Goal: Task Accomplishment & Management: Use online tool/utility

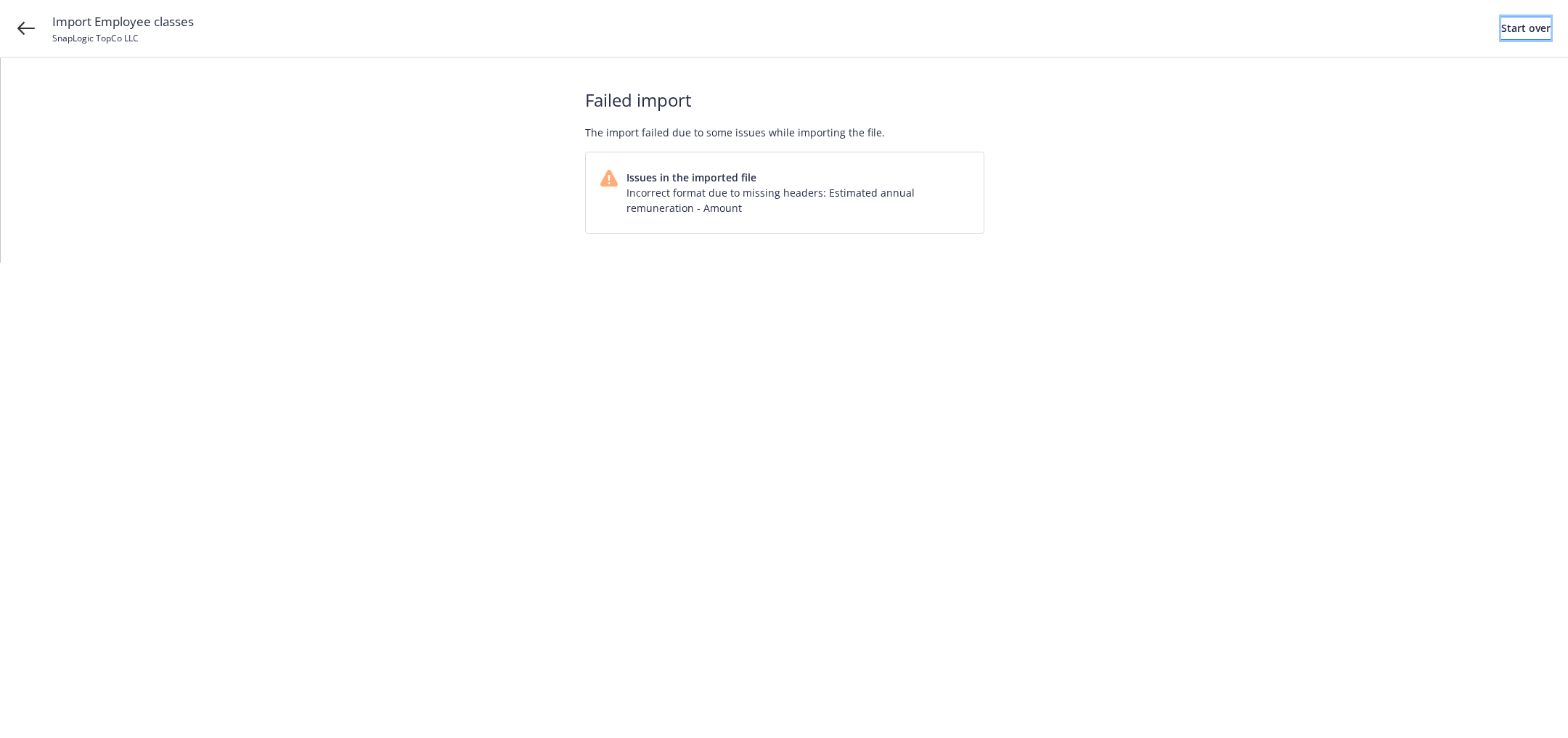
click at [1510, 28] on div "Start over" at bounding box center [1525, 28] width 50 height 22
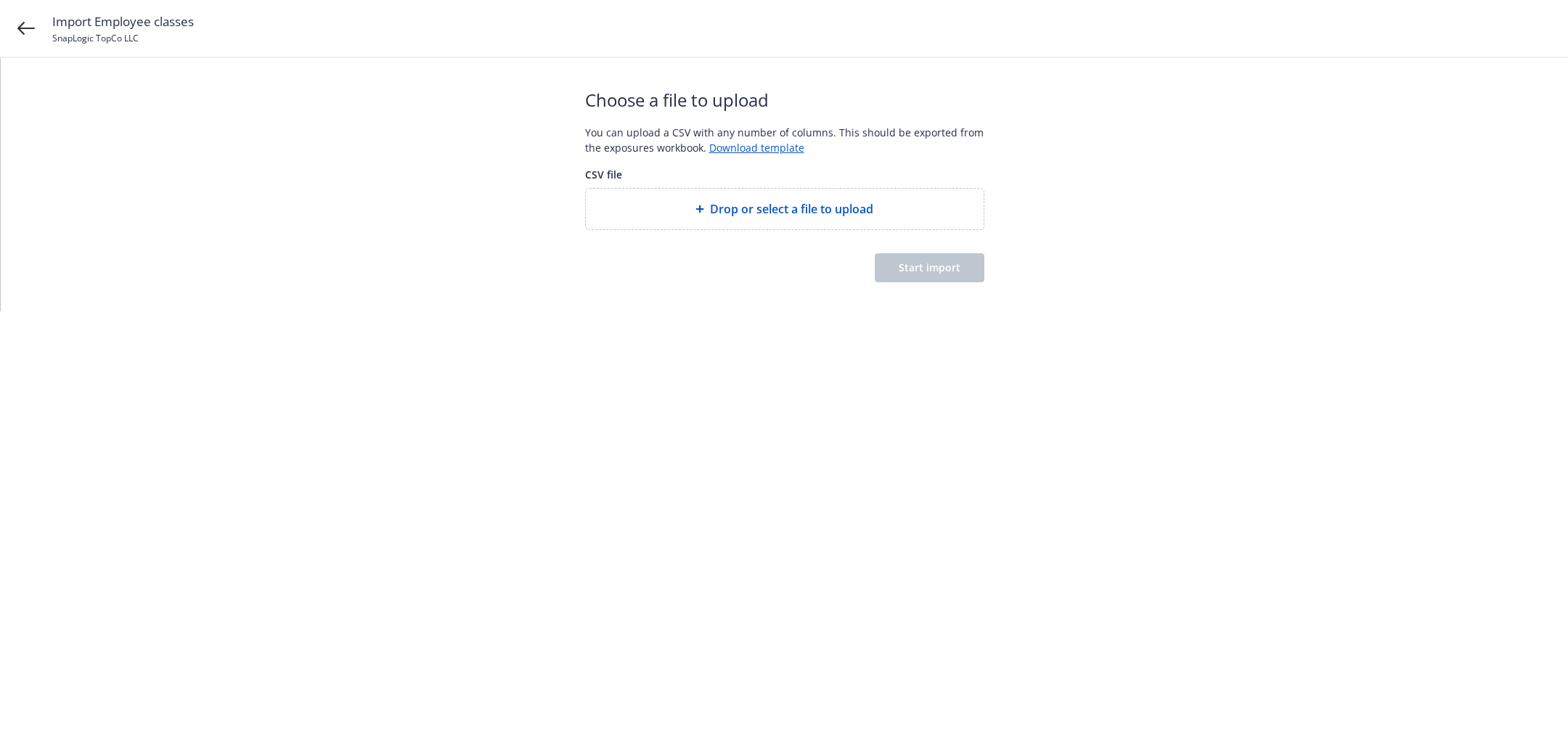
click at [761, 219] on div "Drop or select a file to upload" at bounding box center [784, 209] width 398 height 41
click at [972, 268] on button "Start import" at bounding box center [929, 268] width 110 height 29
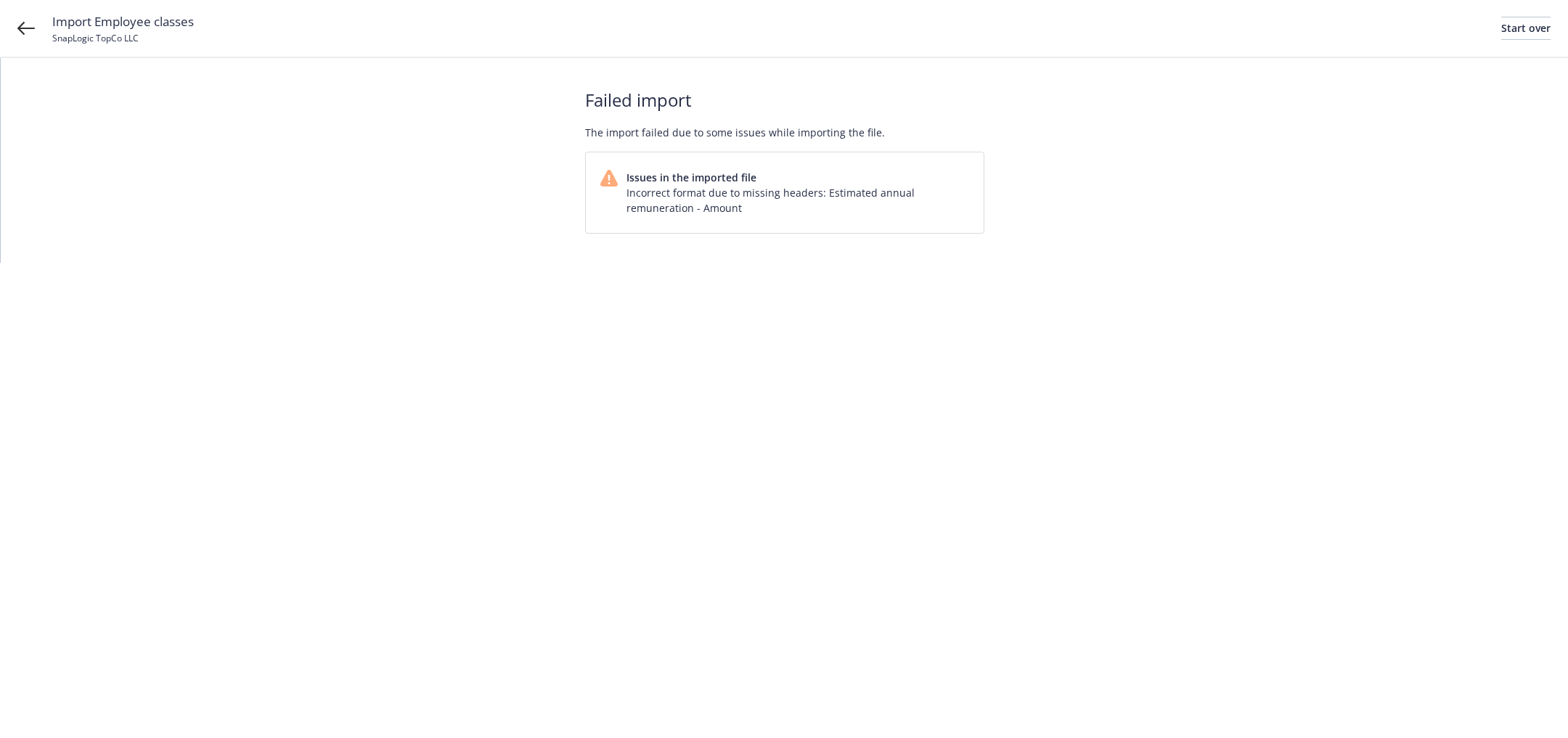
click at [763, 227] on div "Issues in the imported file Incorrect format due to missing headers: Estimated …" at bounding box center [784, 193] width 398 height 81
drag, startPoint x: 701, startPoint y: 208, endPoint x: 760, endPoint y: 208, distance: 59.0
click at [760, 208] on span "Incorrect format due to missing headers: Estimated annual remuneration - Amount" at bounding box center [798, 200] width 342 height 31
copy span "Amount"
click at [836, 208] on span "Incorrect format due to missing headers: Estimated annual remuneration - Amount" at bounding box center [798, 200] width 342 height 31
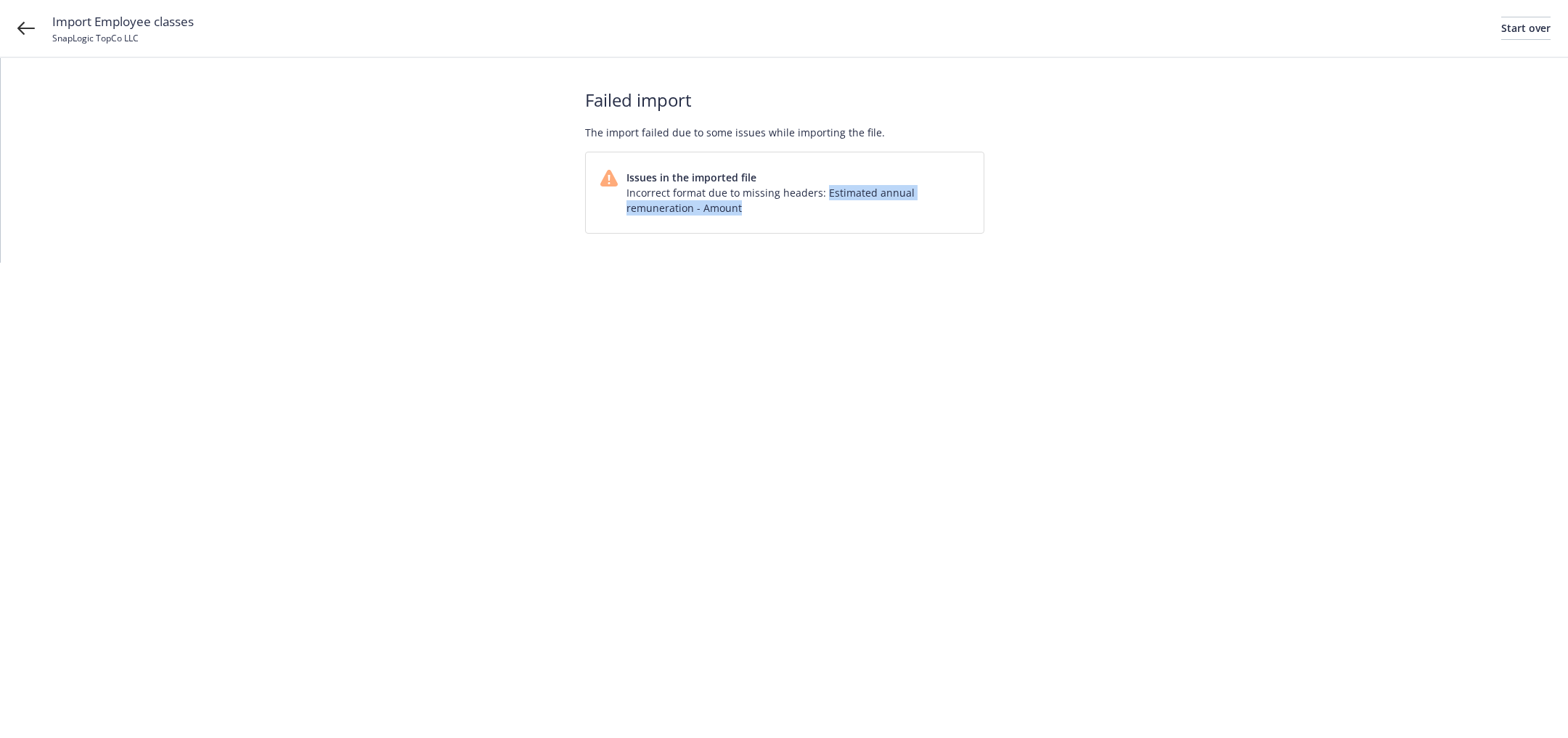
drag, startPoint x: 823, startPoint y: 193, endPoint x: 823, endPoint y: 204, distance: 11.0
click at [823, 204] on span "Incorrect format due to missing headers: Estimated annual remuneration - Amount" at bounding box center [798, 200] width 342 height 31
copy span "Estimated annual remuneration - Amount"
click at [1506, 28] on div "Start over" at bounding box center [1525, 28] width 50 height 22
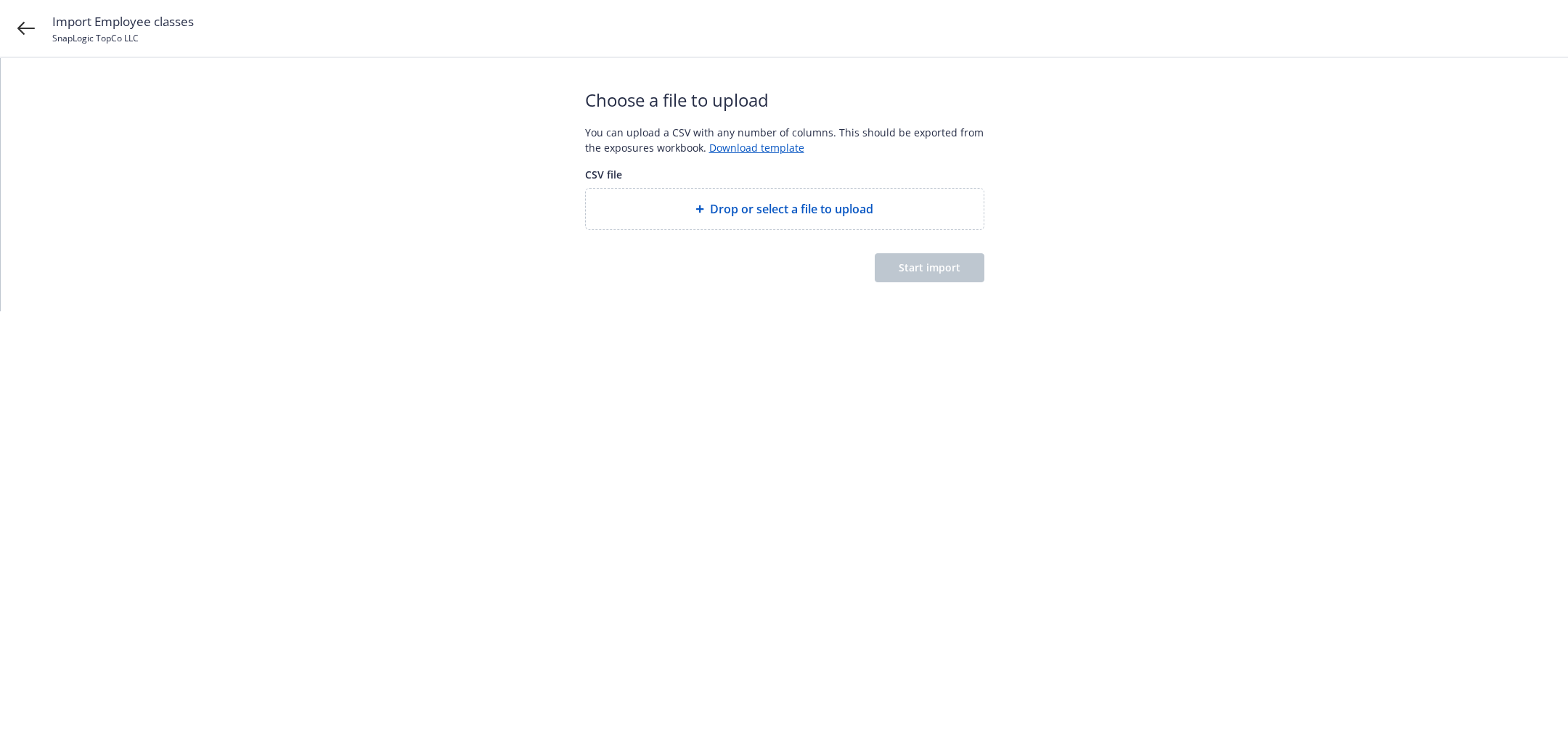
click at [771, 200] on span "Drop or select a file to upload" at bounding box center [791, 209] width 163 height 17
click at [975, 268] on button "Start import" at bounding box center [929, 268] width 110 height 29
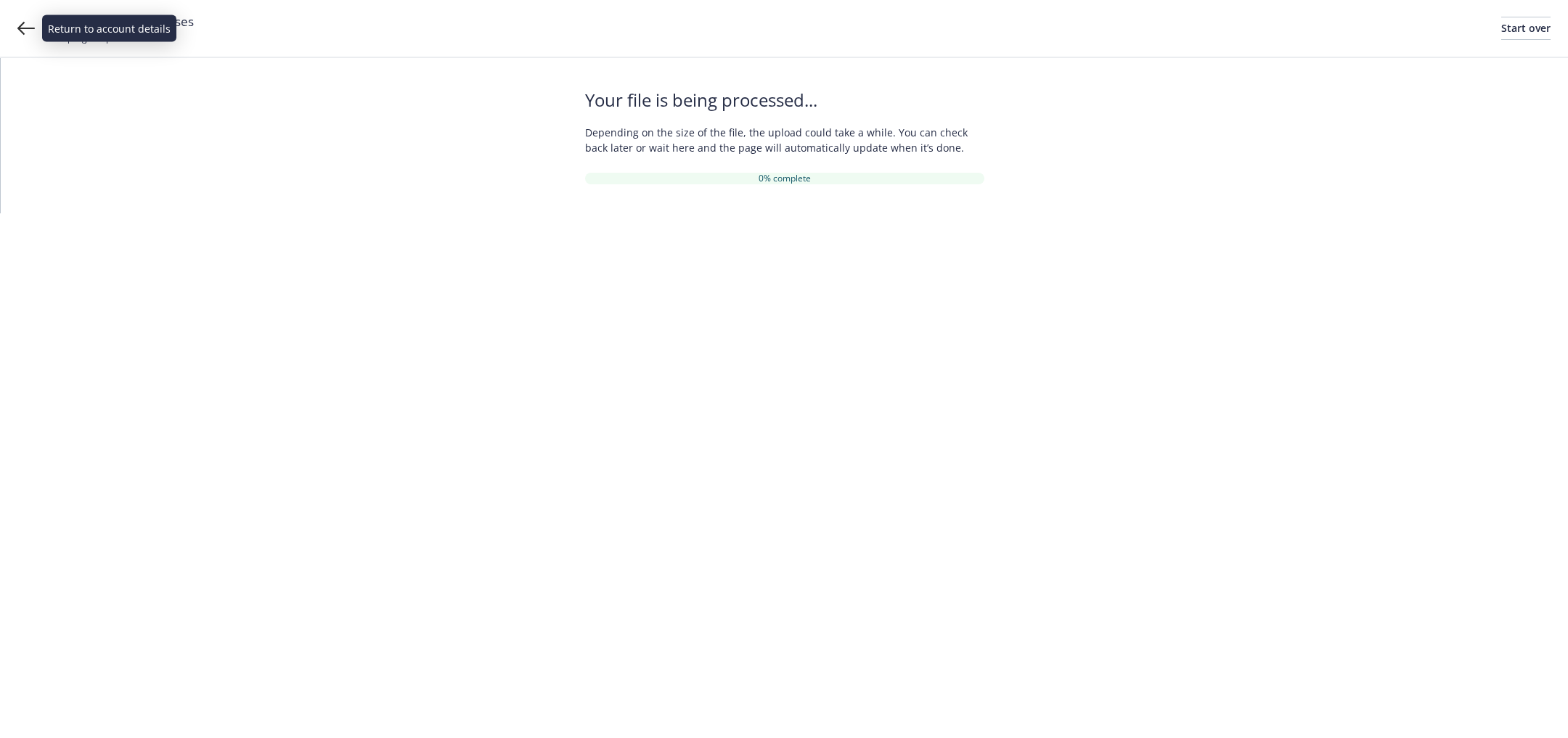
click at [22, 28] on icon at bounding box center [26, 28] width 17 height 13
